Goal: Task Accomplishment & Management: Complete application form

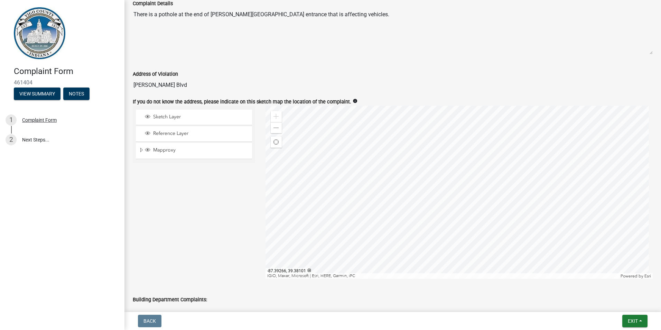
scroll to position [242, 0]
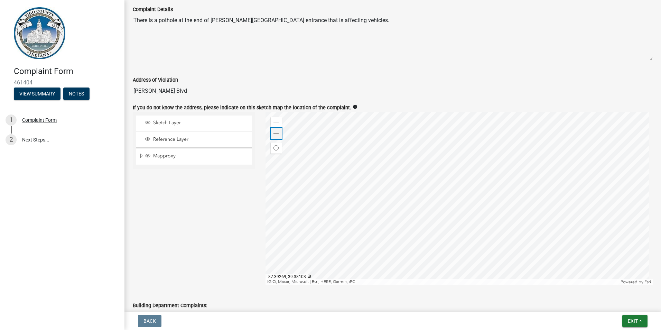
click at [279, 135] on div "Zoom out" at bounding box center [276, 133] width 11 height 11
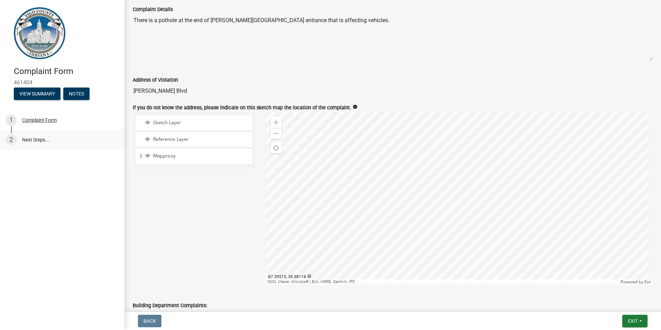
click at [26, 142] on link "2 Next Steps..." at bounding box center [62, 140] width 124 height 20
click at [56, 132] on link "2 Next Steps..." at bounding box center [62, 140] width 124 height 20
click at [29, 146] on link "2 Next Steps..." at bounding box center [62, 140] width 124 height 20
click at [43, 115] on div "1 Complaint Form" at bounding box center [60, 119] width 108 height 11
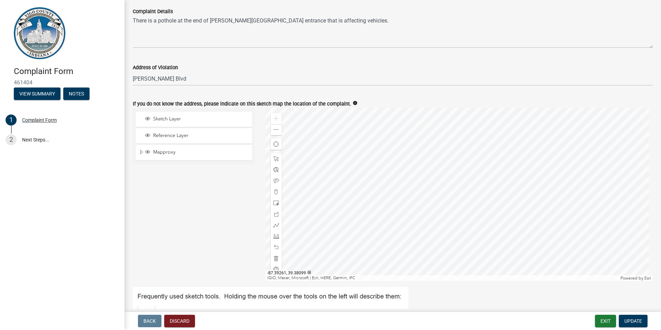
scroll to position [311, 0]
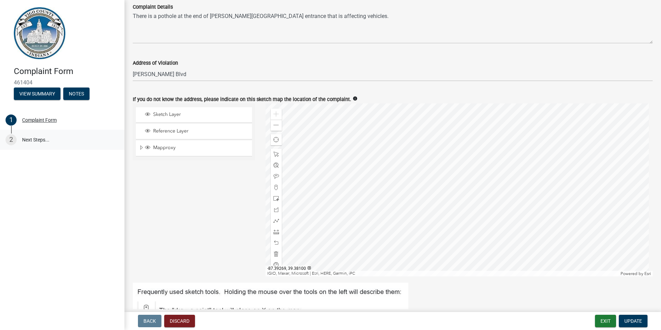
click at [37, 141] on link "2 Next Steps..." at bounding box center [62, 140] width 124 height 20
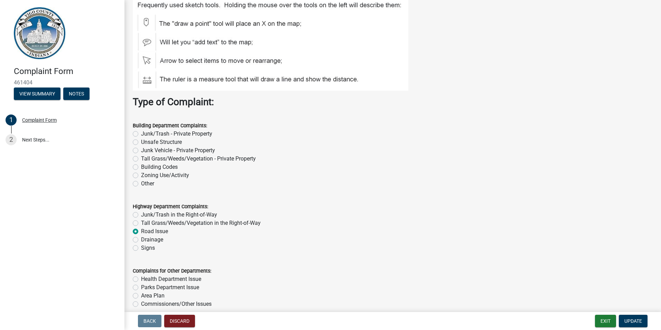
scroll to position [677, 0]
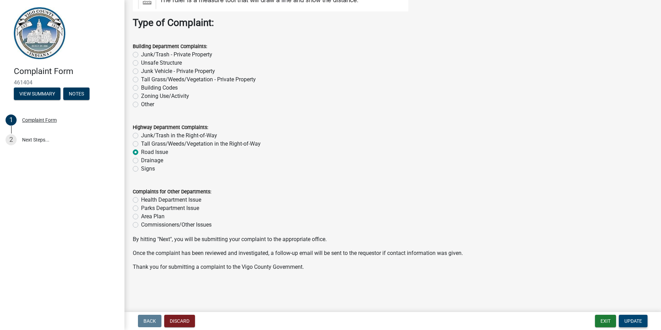
click at [641, 318] on span "Update" at bounding box center [633, 321] width 18 height 6
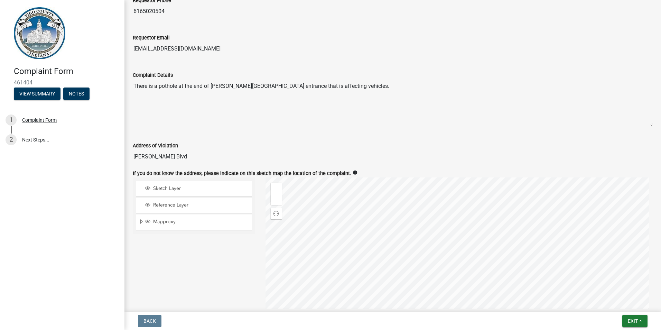
scroll to position [0, 0]
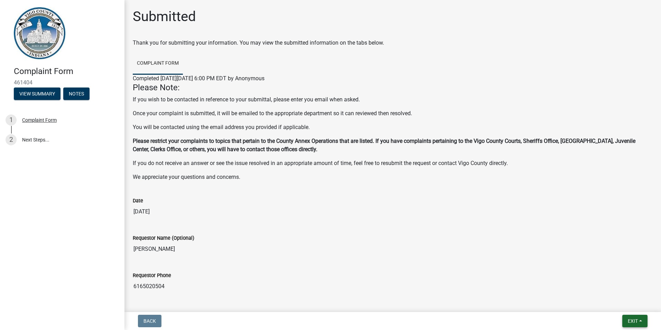
click at [628, 319] on span "Exit" at bounding box center [633, 321] width 10 height 6
